Goal: Task Accomplishment & Management: Use online tool/utility

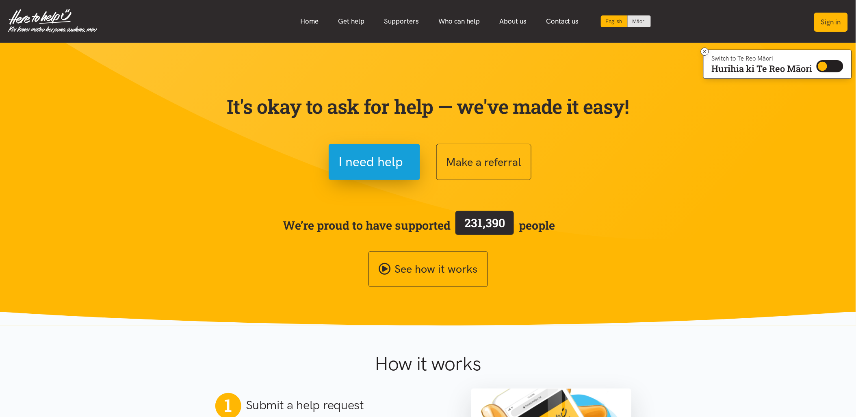
click at [842, 18] on button "Sign in" at bounding box center [832, 22] width 34 height 19
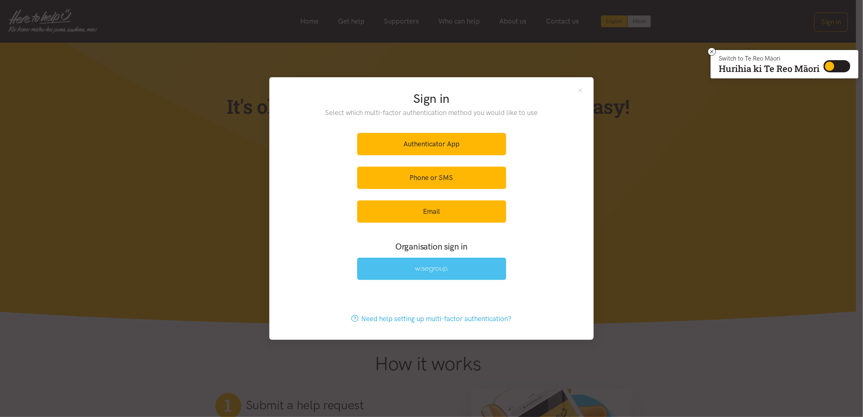
click at [412, 270] on link at bounding box center [431, 269] width 149 height 22
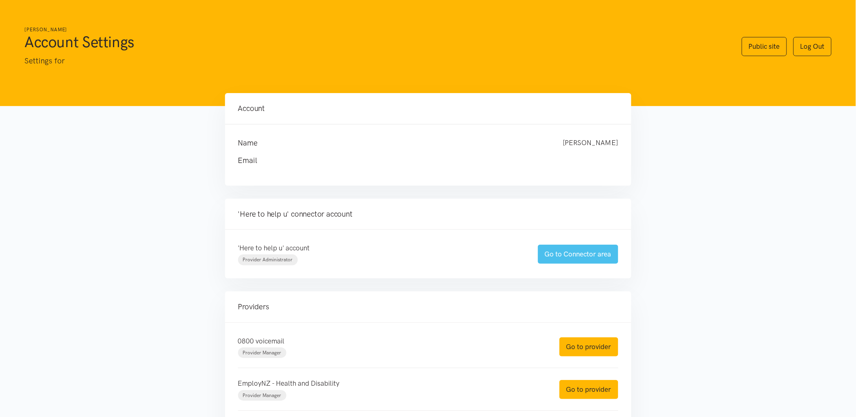
click at [571, 257] on link "Go to Connector area" at bounding box center [578, 254] width 80 height 19
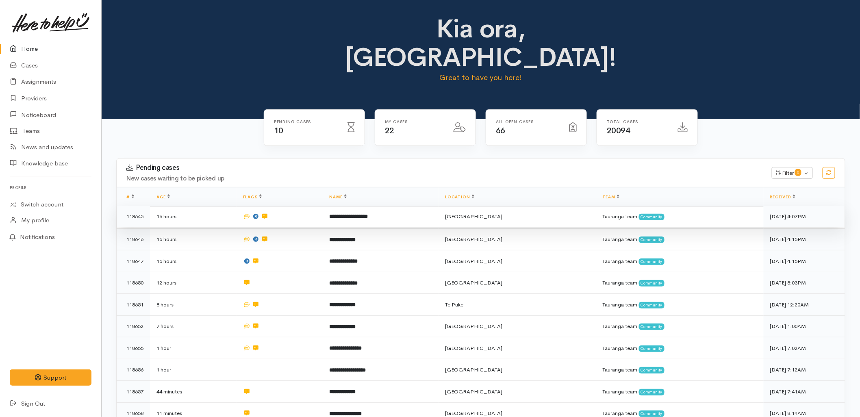
click at [368, 214] on b "**********" at bounding box center [349, 216] width 39 height 5
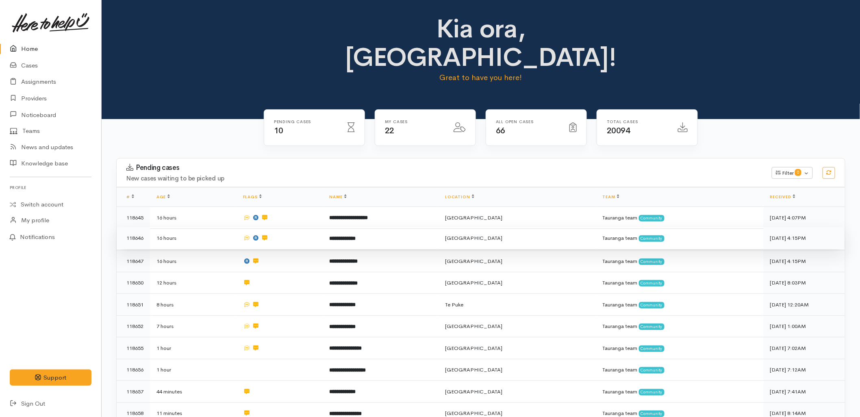
click at [323, 227] on td at bounding box center [280, 238] width 87 height 22
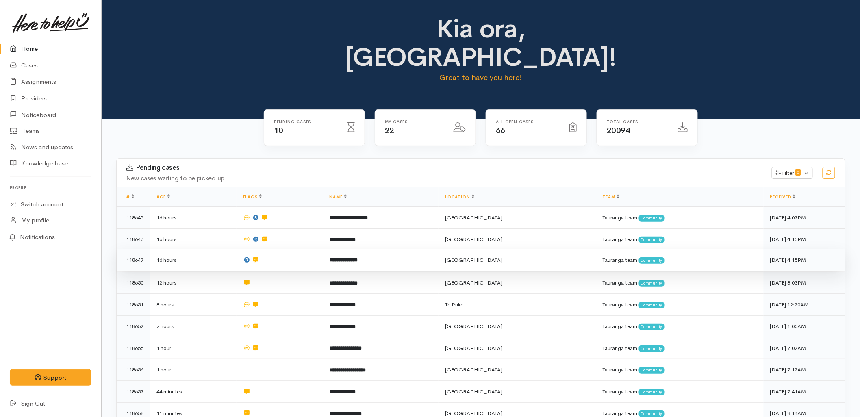
click at [298, 249] on td at bounding box center [280, 260] width 87 height 22
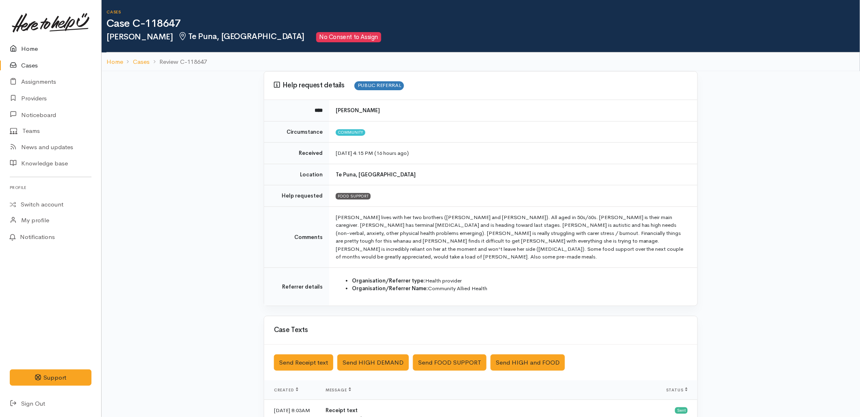
click at [48, 49] on link "Home" at bounding box center [50, 49] width 101 height 17
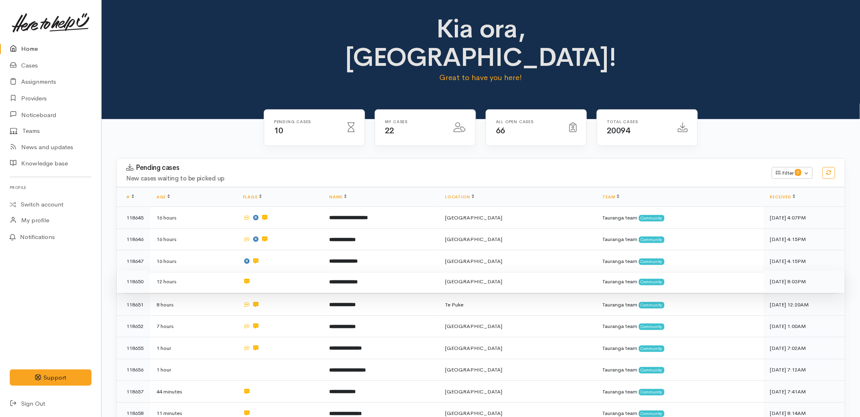
click at [323, 271] on td at bounding box center [280, 282] width 87 height 22
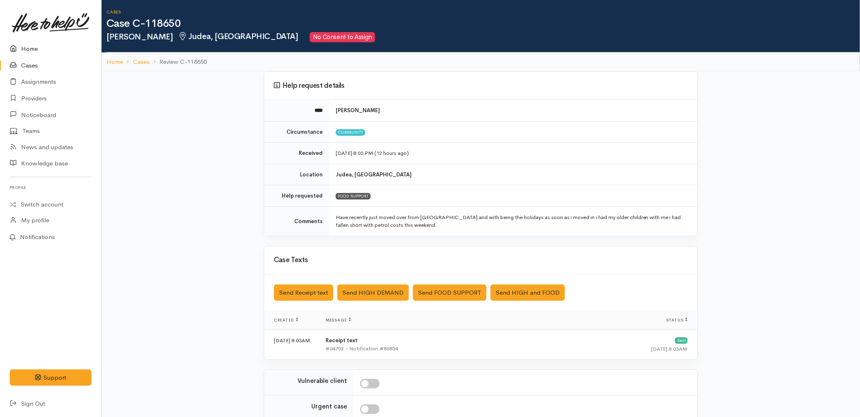
click at [13, 47] on icon at bounding box center [15, 49] width 11 height 10
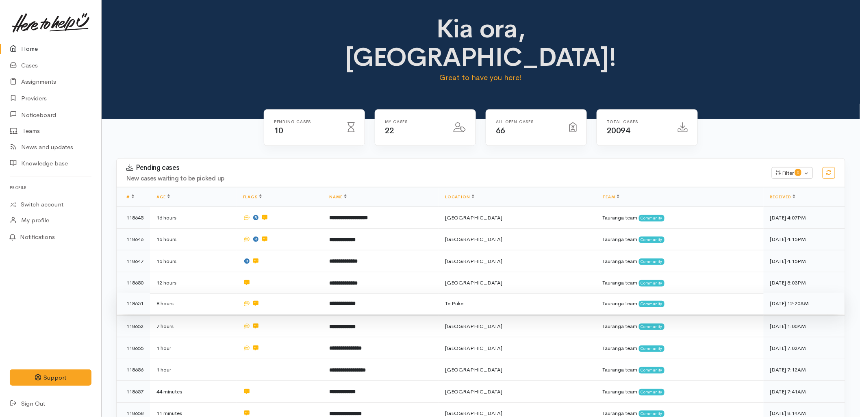
click at [356, 301] on b "**********" at bounding box center [343, 303] width 26 height 5
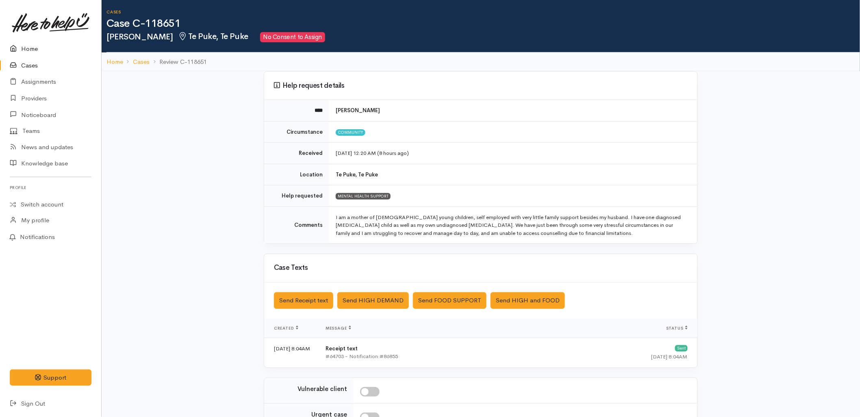
click at [28, 54] on link "Home" at bounding box center [50, 49] width 101 height 17
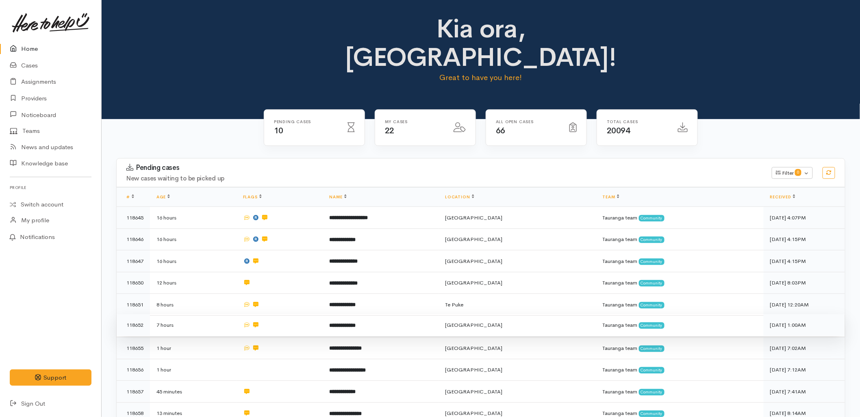
click at [356, 323] on b "**********" at bounding box center [343, 325] width 26 height 5
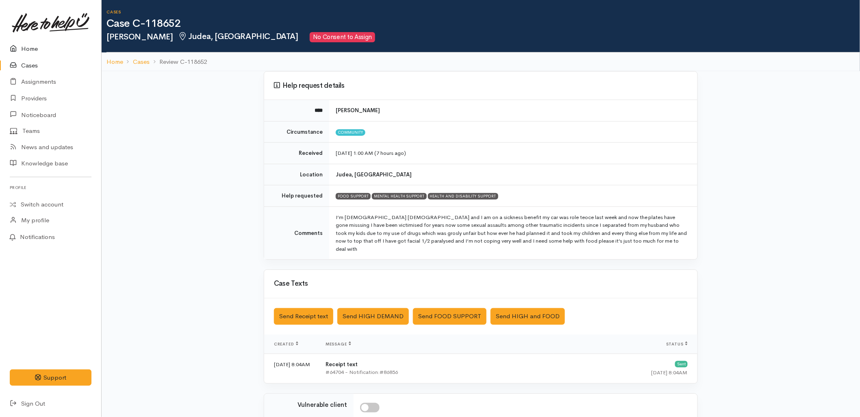
click at [29, 51] on link "Home" at bounding box center [50, 49] width 101 height 17
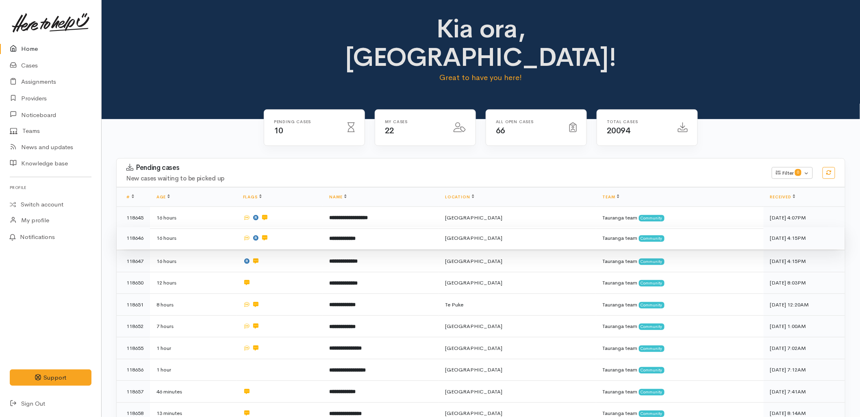
click at [352, 236] on b "**********" at bounding box center [343, 238] width 26 height 5
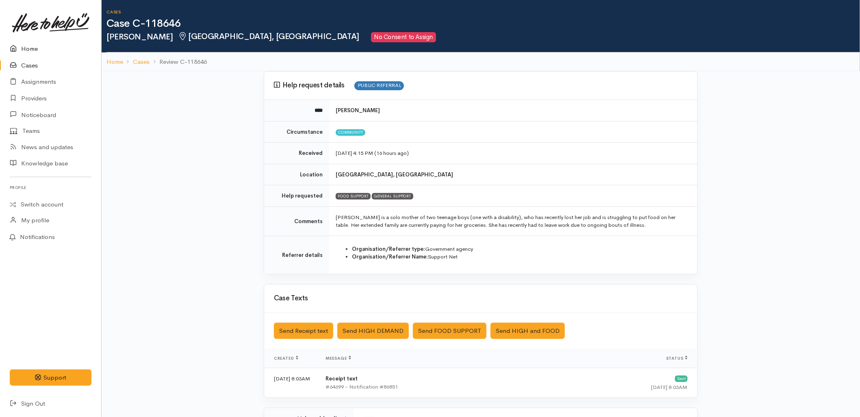
click at [27, 50] on link "Home" at bounding box center [50, 49] width 101 height 17
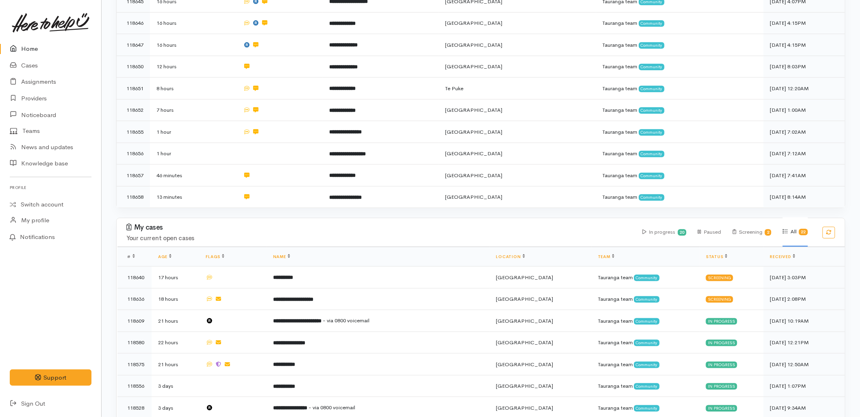
scroll to position [406, 0]
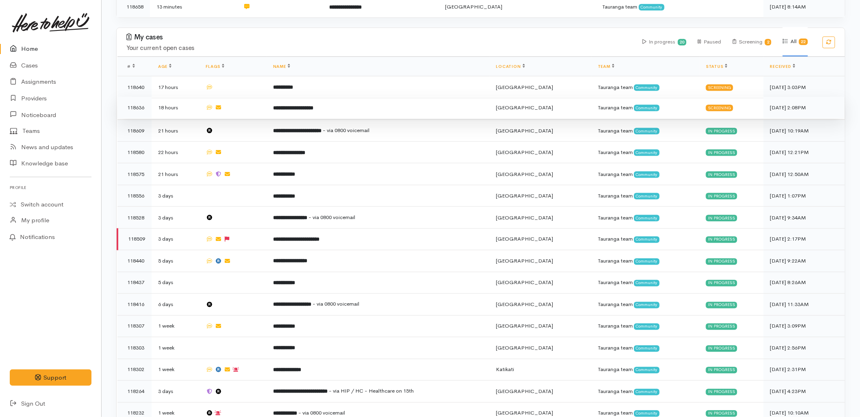
click at [322, 97] on td "**********" at bounding box center [378, 108] width 223 height 22
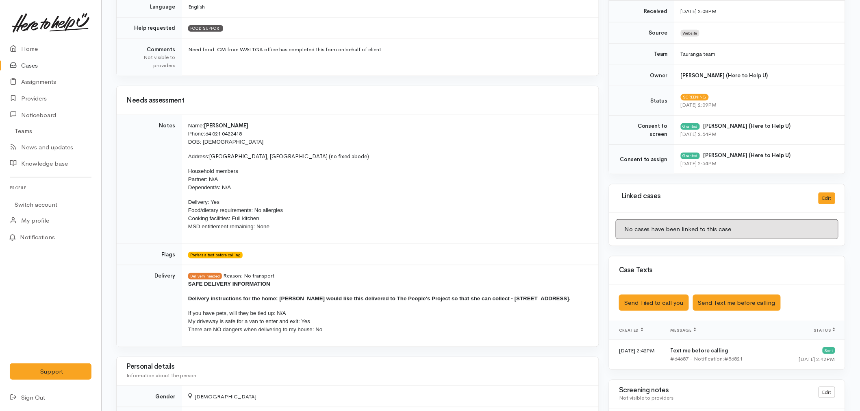
scroll to position [226, 0]
click at [49, 43] on link "Home" at bounding box center [50, 49] width 101 height 17
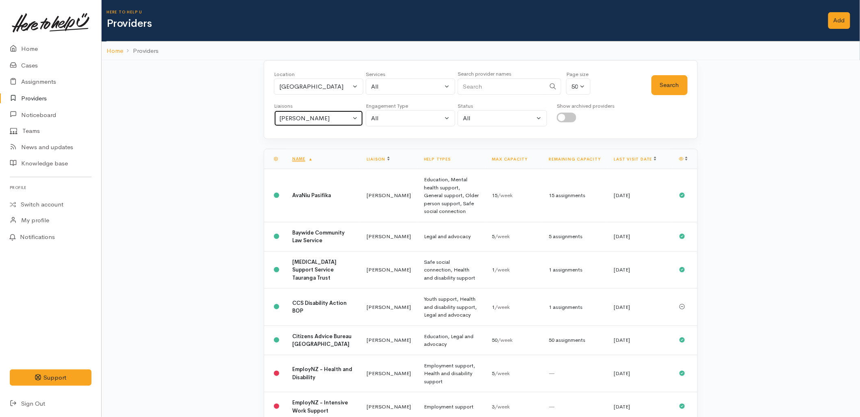
click at [313, 122] on div "Malia Stowers" at bounding box center [315, 118] width 72 height 9
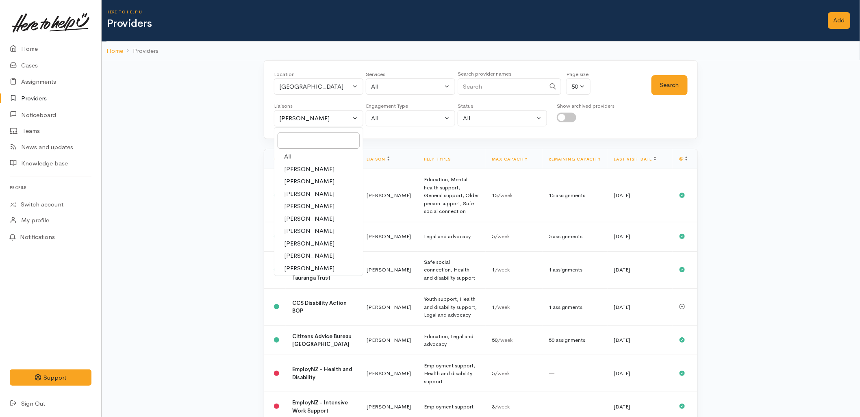
click at [306, 152] on link "All" at bounding box center [318, 156] width 89 height 13
select select "null"
click at [497, 86] on input "Search" at bounding box center [502, 86] width 88 height 17
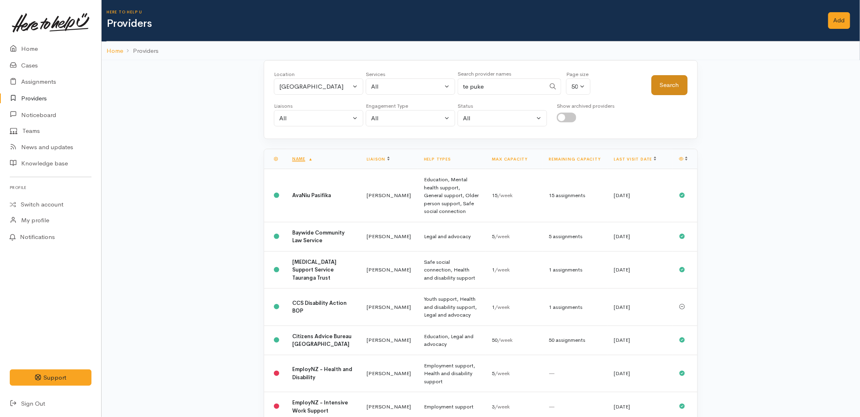
type input "te puke"
click at [667, 83] on button "Search" at bounding box center [670, 85] width 36 height 20
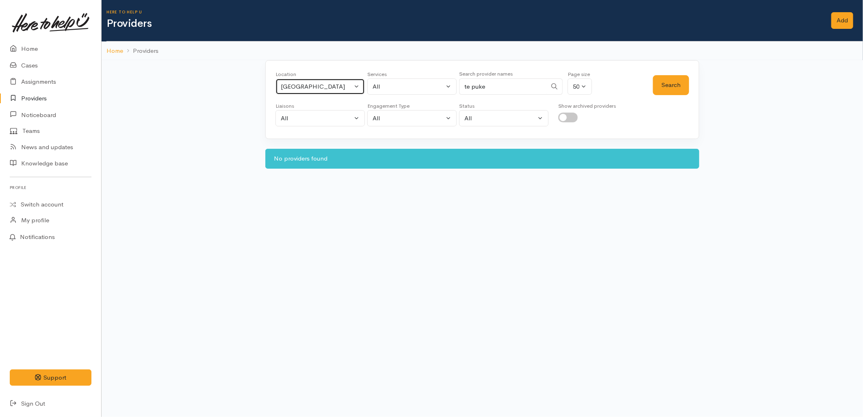
click at [335, 87] on div "Tauranga" at bounding box center [317, 86] width 72 height 9
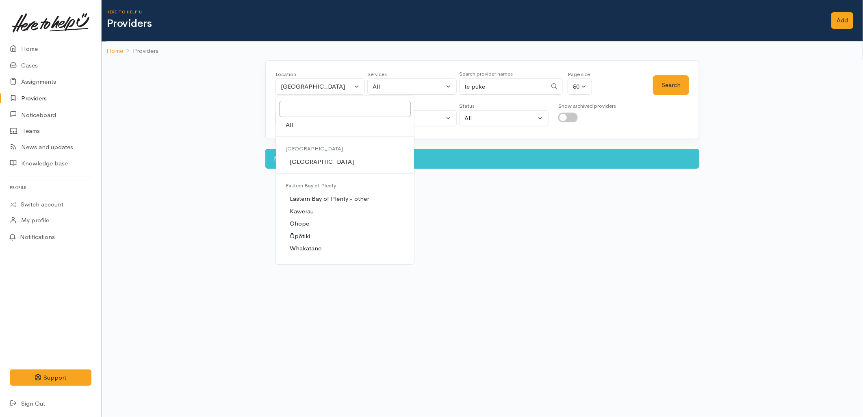
click at [302, 126] on link "All" at bounding box center [345, 125] width 138 height 13
select select "-1"
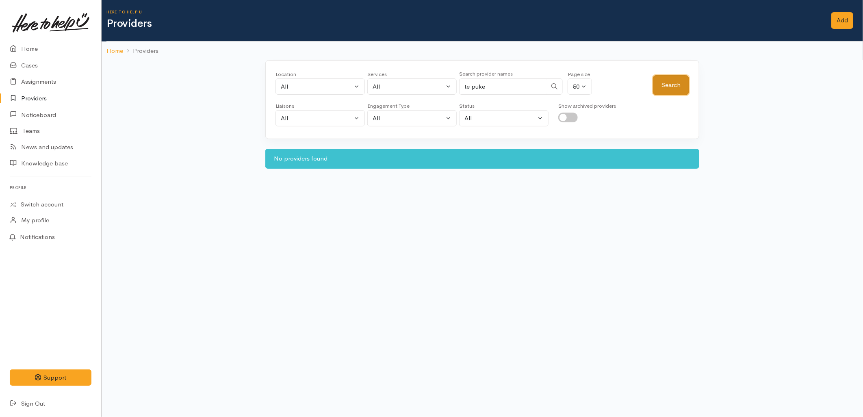
click at [663, 85] on button "Search" at bounding box center [671, 85] width 36 height 20
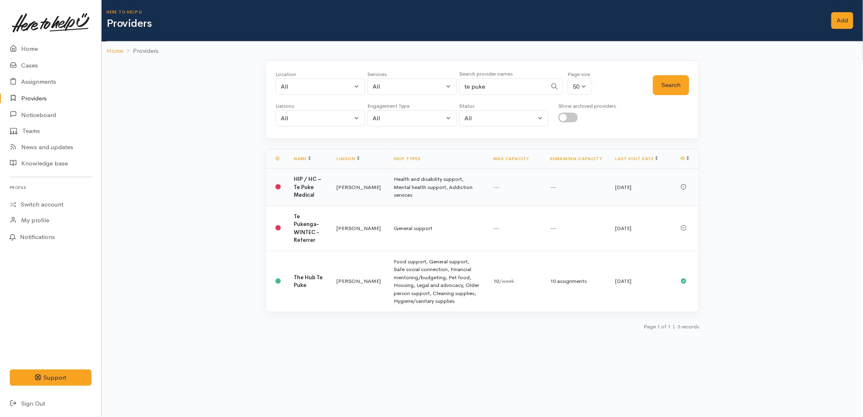
click at [308, 189] on b "HIP / HC – Te Puke Medical" at bounding box center [308, 187] width 28 height 23
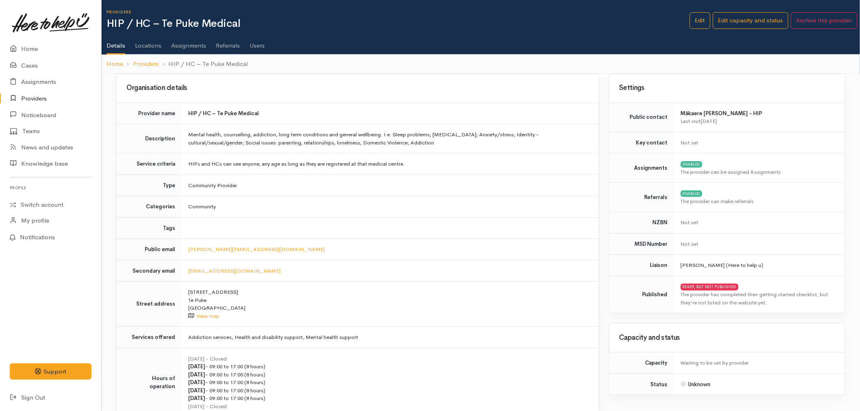
click at [265, 45] on ul "Details Locations Assignments Referrals Users" at bounding box center [483, 42] width 754 height 23
click at [262, 45] on link "Users" at bounding box center [257, 42] width 15 height 23
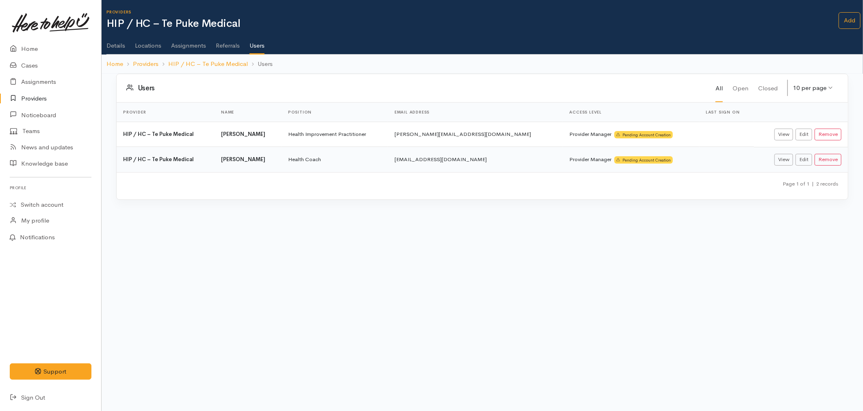
click at [113, 43] on link "Details" at bounding box center [115, 42] width 19 height 23
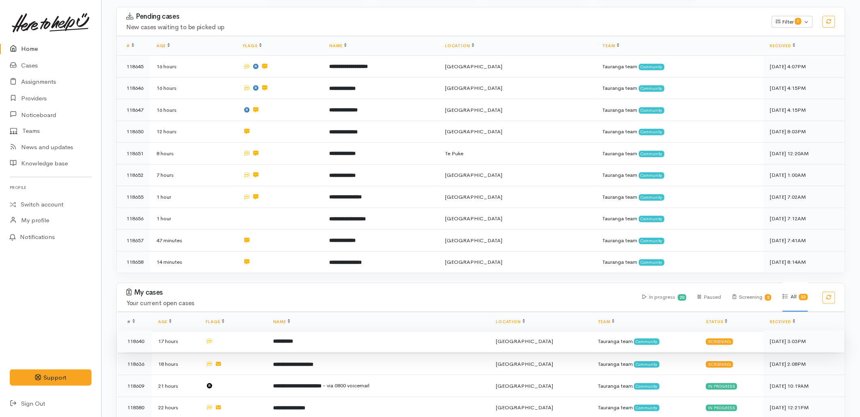
scroll to position [180, 0]
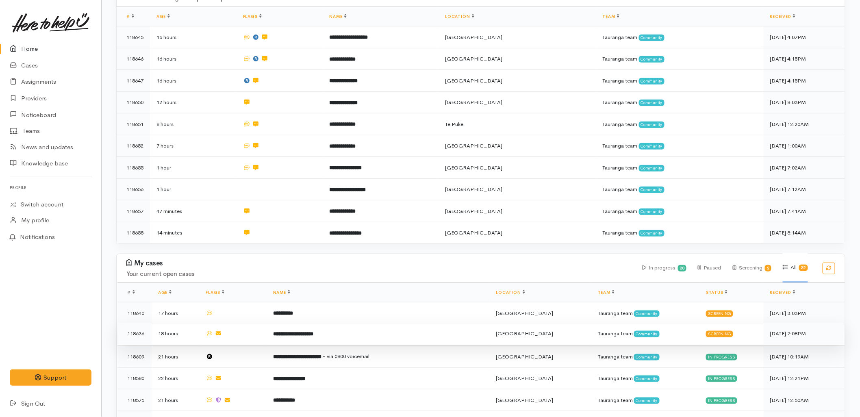
click at [314, 331] on b "**********" at bounding box center [293, 333] width 41 height 5
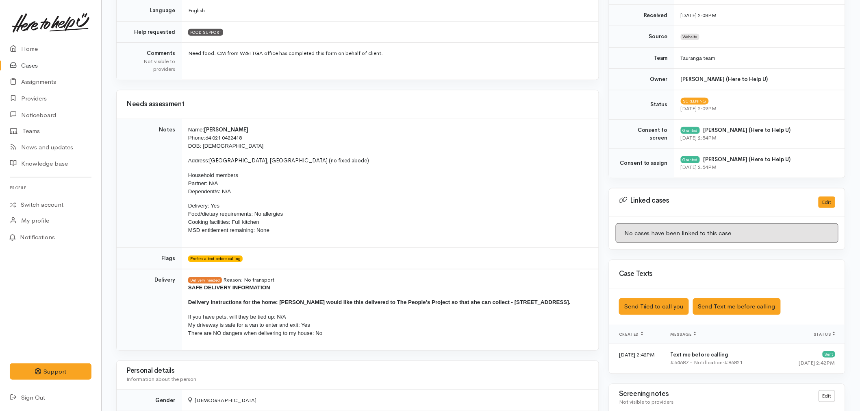
scroll to position [226, 0]
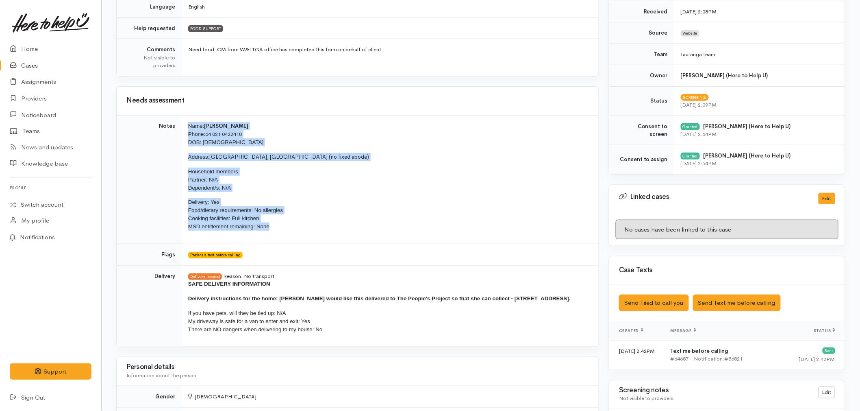
drag, startPoint x: 277, startPoint y: 229, endPoint x: 182, endPoint y: 128, distance: 138.9
click at [182, 128] on td "Name: [PERSON_NAME] Phone: [PHONE_NUMBER] DOB: [DEMOGRAPHIC_DATA] Address: [GEO…" at bounding box center [390, 179] width 417 height 129
copy td "Name: [PERSON_NAME] Phone: [PHONE_NUMBER] DOB: [DEMOGRAPHIC_DATA] Address: [GEO…"
click at [27, 48] on link "Home" at bounding box center [50, 49] width 101 height 17
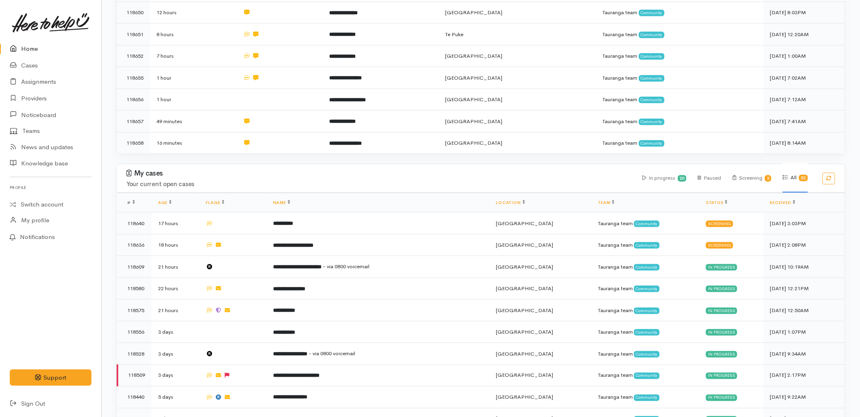
scroll to position [271, 0]
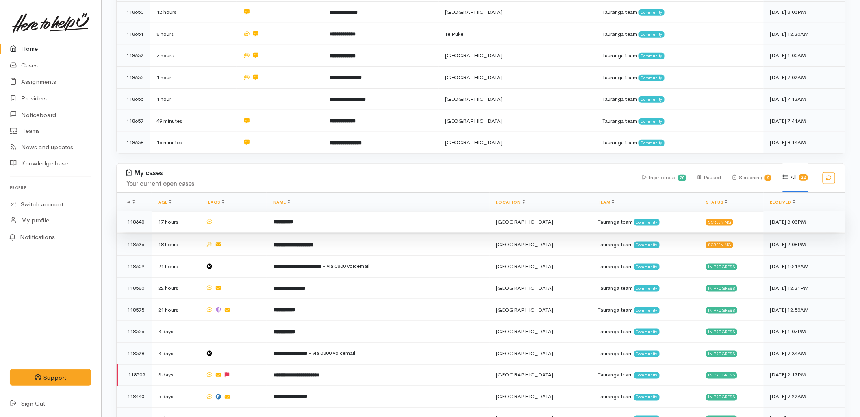
click at [355, 211] on td "**********" at bounding box center [378, 222] width 223 height 22
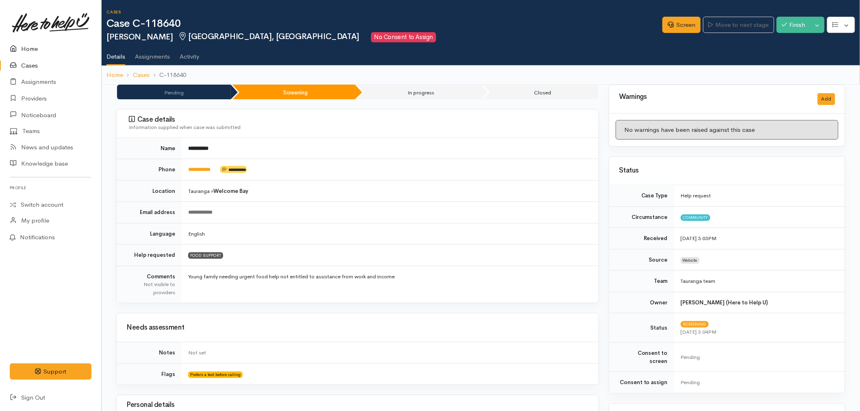
click at [42, 46] on link "Home" at bounding box center [50, 49] width 101 height 17
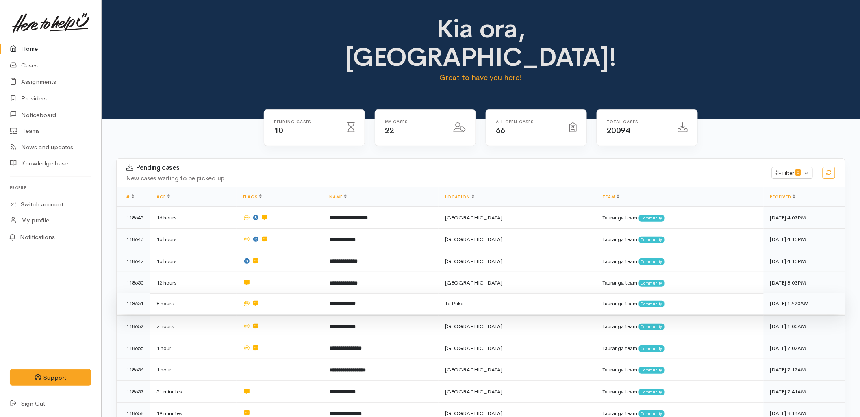
click at [302, 293] on td at bounding box center [280, 304] width 87 height 22
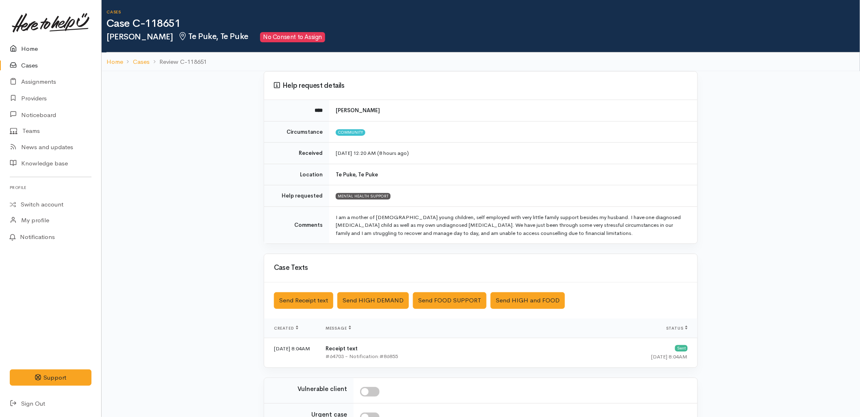
click at [39, 50] on link "Home" at bounding box center [50, 49] width 101 height 17
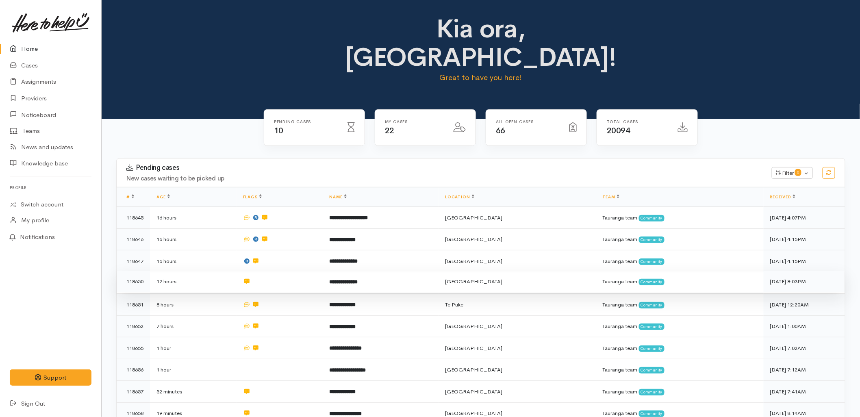
click at [356, 279] on b "**********" at bounding box center [344, 281] width 28 height 5
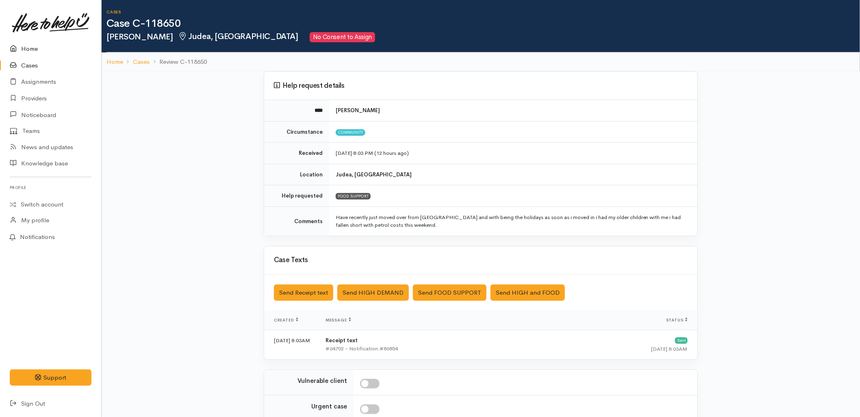
click at [41, 43] on link "Home" at bounding box center [50, 49] width 101 height 17
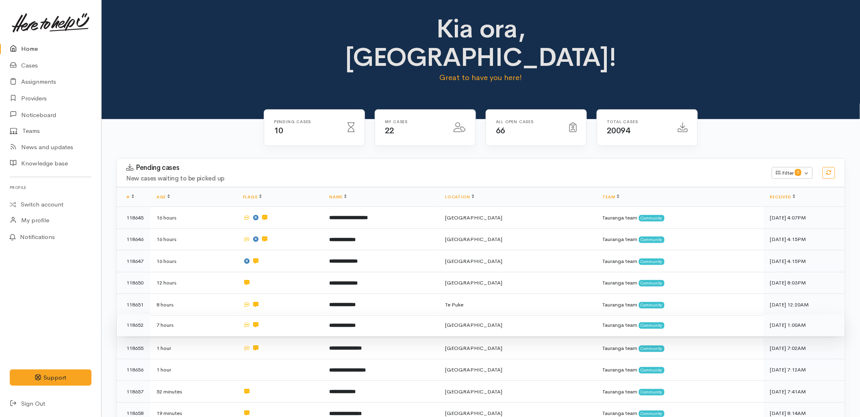
click at [189, 314] on td "7 hours" at bounding box center [193, 325] width 87 height 22
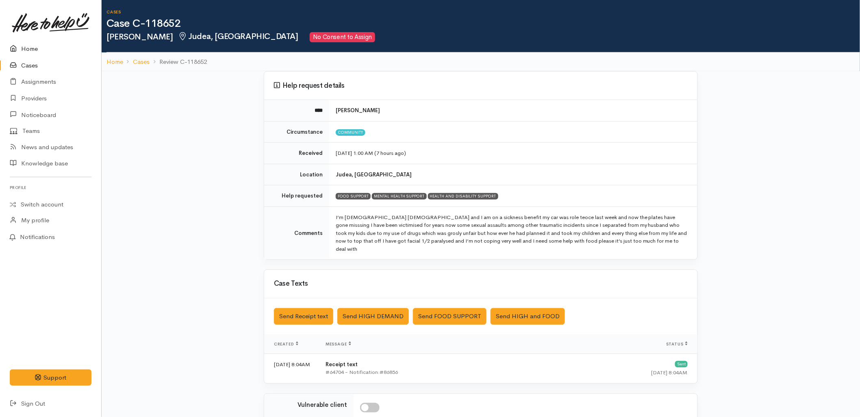
click at [27, 49] on link "Home" at bounding box center [50, 49] width 101 height 17
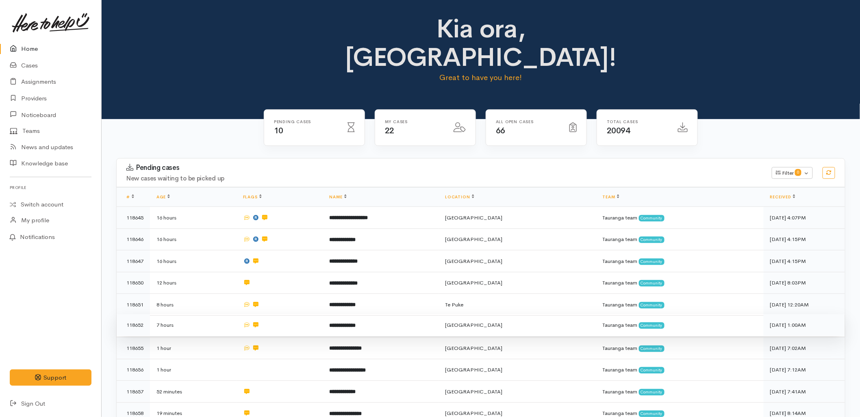
click at [439, 314] on td "**********" at bounding box center [381, 325] width 116 height 22
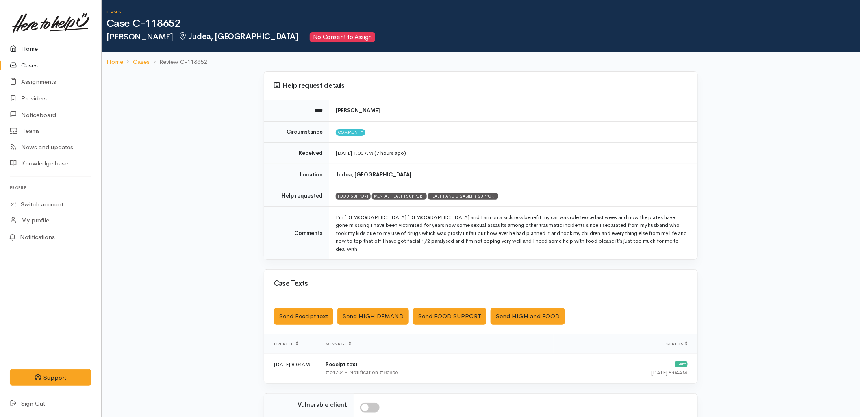
click at [37, 47] on link "Home" at bounding box center [50, 49] width 101 height 17
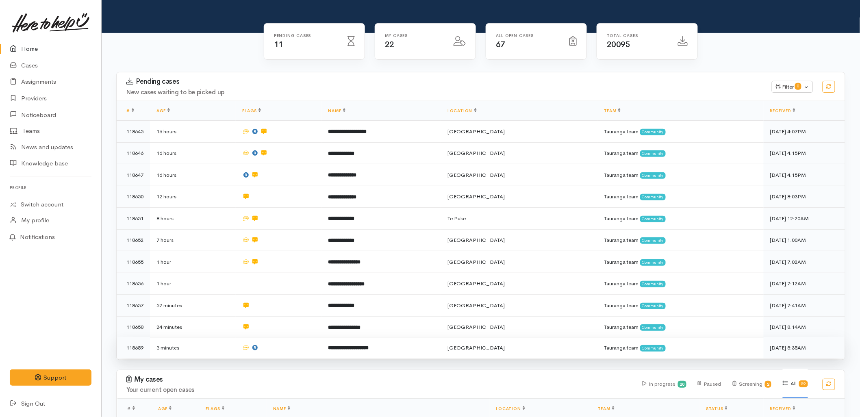
scroll to position [90, 0]
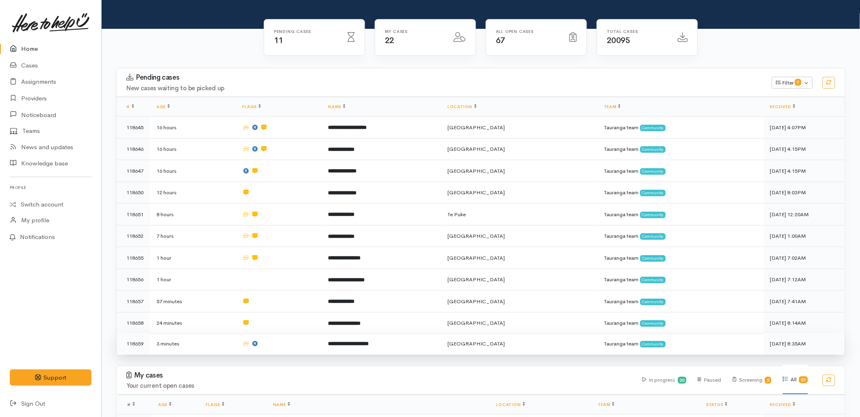
click at [363, 341] on b "**********" at bounding box center [348, 343] width 41 height 5
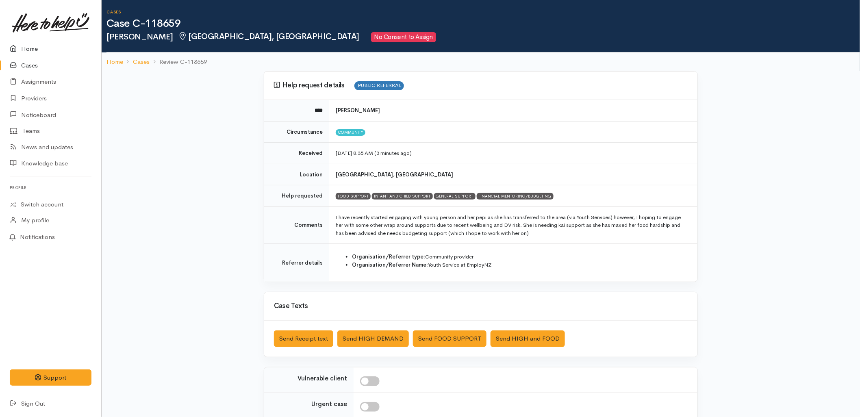
click at [35, 47] on link "Home" at bounding box center [50, 49] width 101 height 17
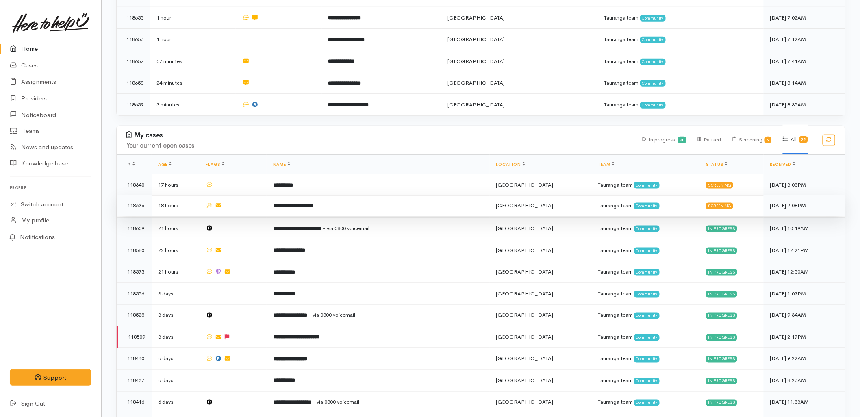
scroll to position [330, 0]
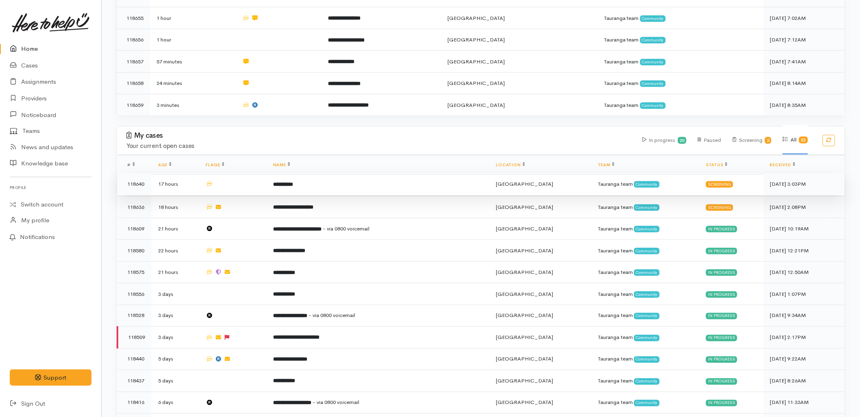
click at [359, 173] on td "**********" at bounding box center [378, 184] width 223 height 22
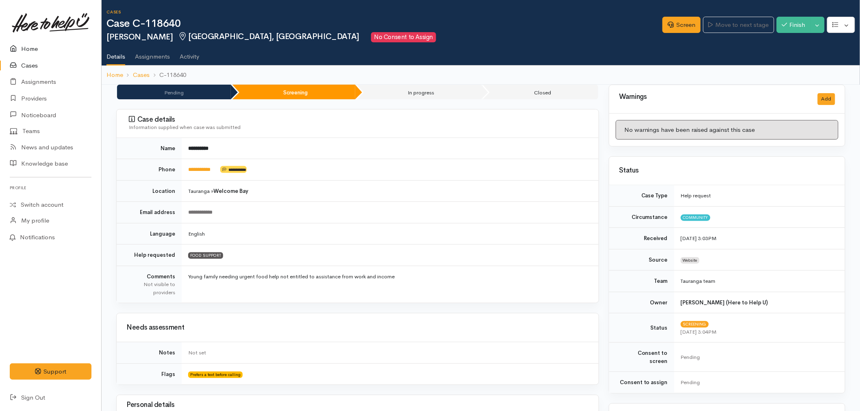
click at [35, 50] on link "Home" at bounding box center [50, 49] width 101 height 17
